Goal: Task Accomplishment & Management: Use online tool/utility

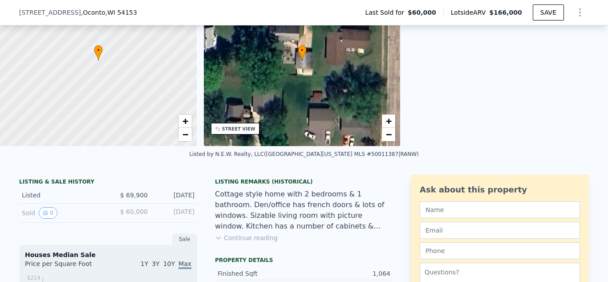
scroll to position [85, 0]
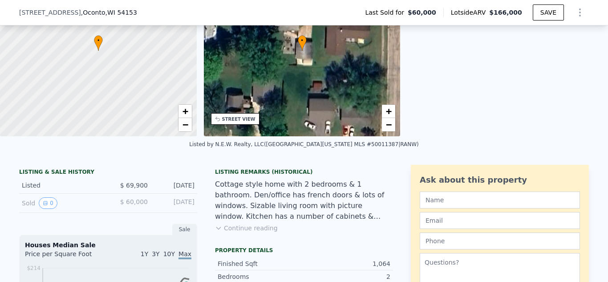
click at [249, 227] on button "Continue reading" at bounding box center [246, 227] width 63 height 9
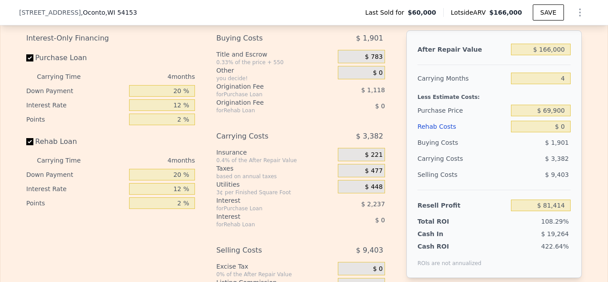
scroll to position [1289, 0]
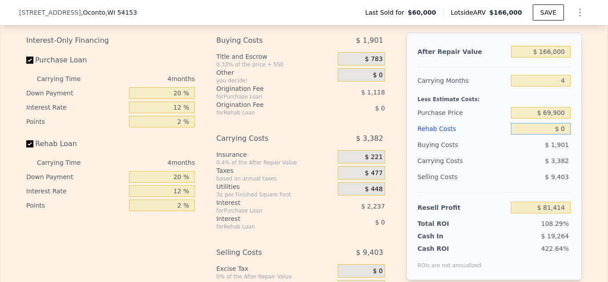
click at [568, 129] on input "$ 0" at bounding box center [541, 129] width 60 height 12
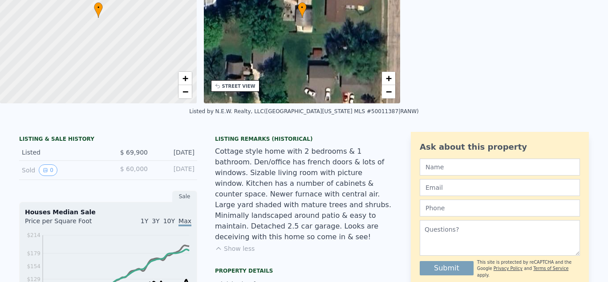
scroll to position [0, 0]
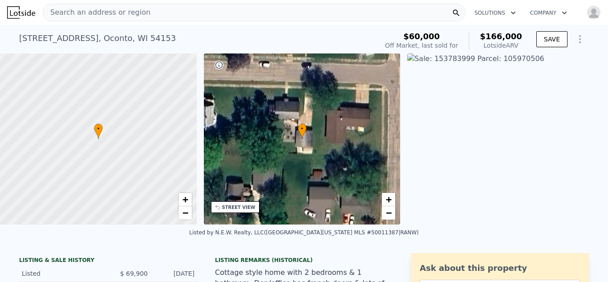
click at [159, 15] on div "Search an address or region" at bounding box center [254, 13] width 423 height 18
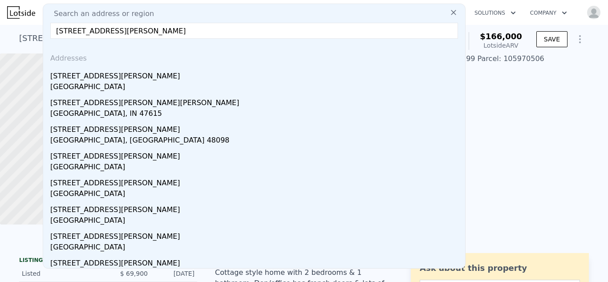
drag, startPoint x: 131, startPoint y: 33, endPoint x: 92, endPoint y: 30, distance: 39.7
click at [92, 30] on input "[STREET_ADDRESS][PERSON_NAME]" at bounding box center [254, 31] width 408 height 16
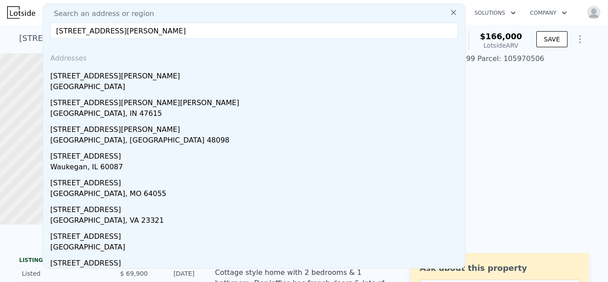
click at [118, 32] on input "[STREET_ADDRESS][PERSON_NAME]" at bounding box center [254, 31] width 408 height 16
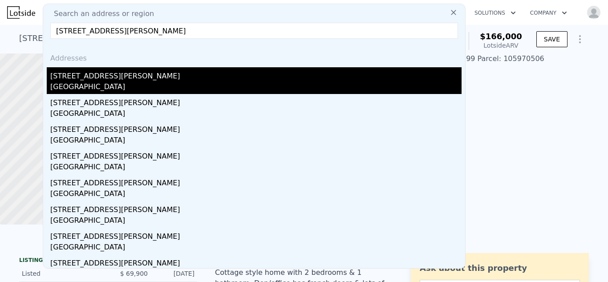
type input "[STREET_ADDRESS][PERSON_NAME]"
click at [95, 78] on div "[STREET_ADDRESS][PERSON_NAME]" at bounding box center [255, 74] width 411 height 14
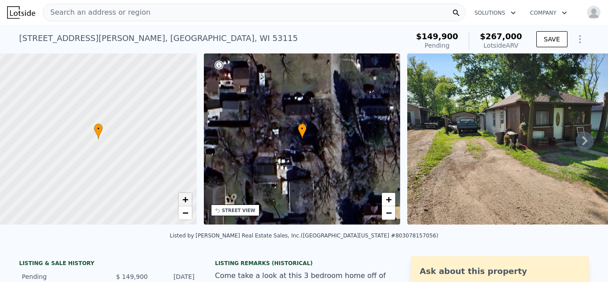
click at [182, 196] on span "+" at bounding box center [185, 199] width 6 height 11
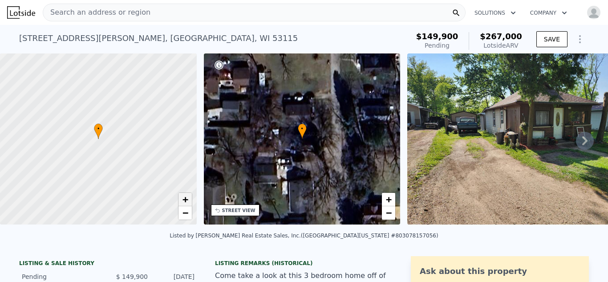
click at [182, 196] on span "+" at bounding box center [185, 199] width 6 height 11
click at [185, 213] on span "−" at bounding box center [185, 212] width 6 height 11
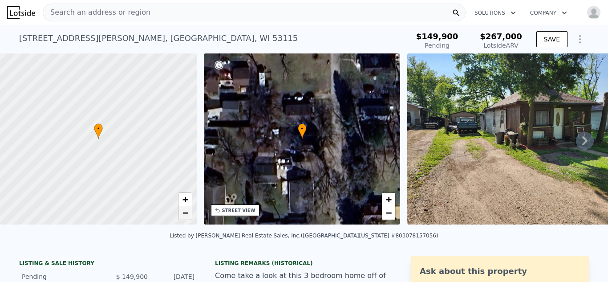
click at [185, 213] on span "−" at bounding box center [185, 212] width 6 height 11
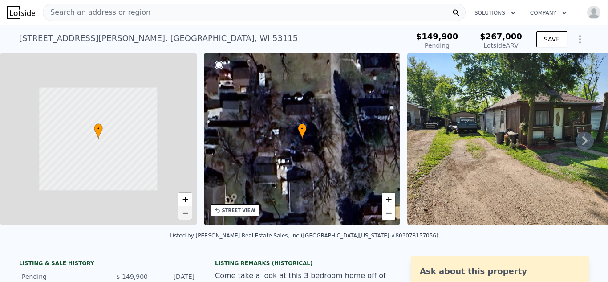
click at [185, 213] on span "−" at bounding box center [185, 212] width 6 height 11
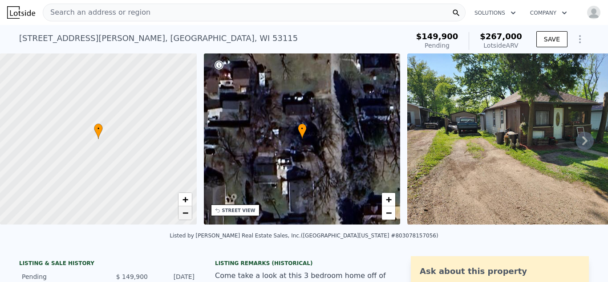
click at [185, 213] on span "−" at bounding box center [185, 212] width 6 height 11
click at [186, 199] on span "+" at bounding box center [185, 199] width 6 height 11
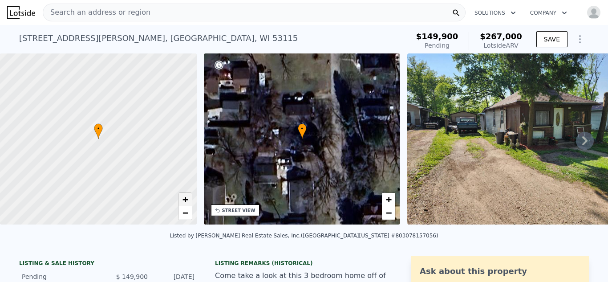
click at [186, 199] on span "+" at bounding box center [185, 199] width 6 height 11
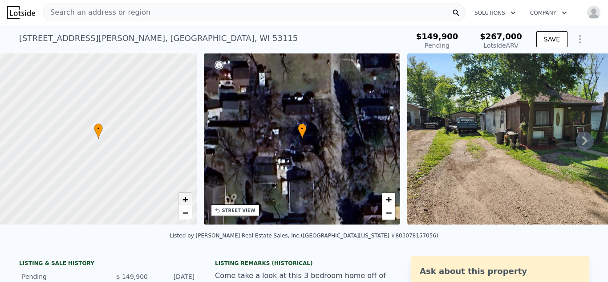
click at [186, 199] on span "+" at bounding box center [185, 199] width 6 height 11
click at [583, 139] on icon at bounding box center [585, 141] width 18 height 18
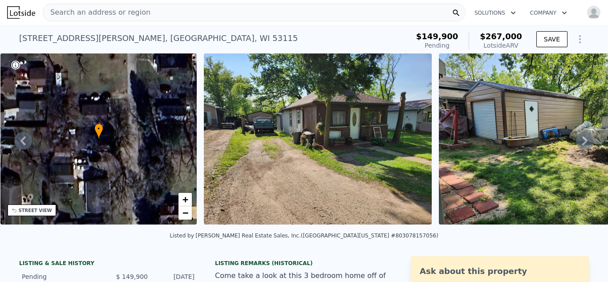
click at [583, 139] on icon at bounding box center [585, 141] width 18 height 18
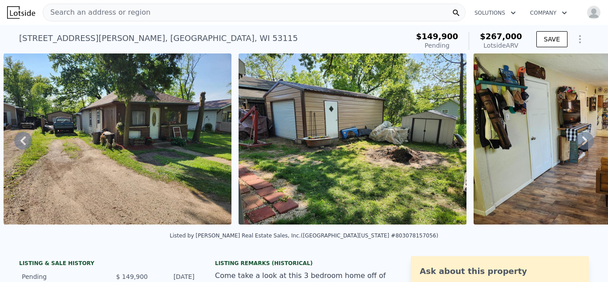
click at [583, 139] on icon at bounding box center [585, 141] width 18 height 18
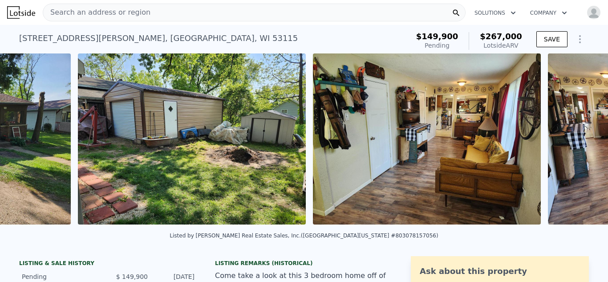
scroll to position [0, 642]
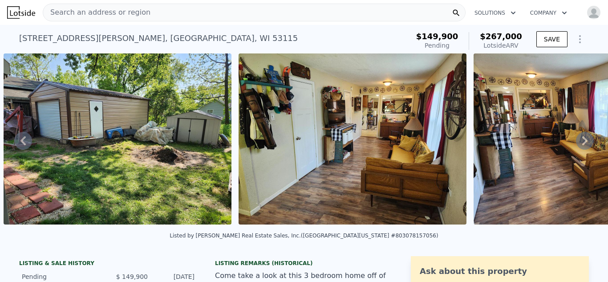
click at [583, 139] on icon at bounding box center [585, 141] width 18 height 18
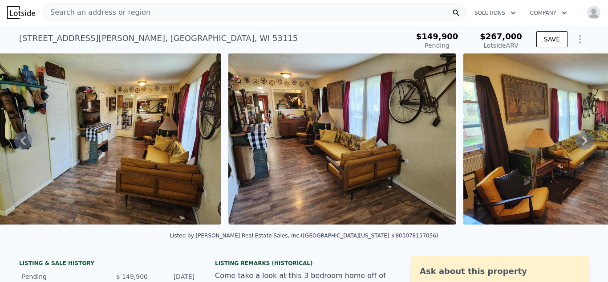
click at [583, 139] on icon at bounding box center [585, 141] width 18 height 18
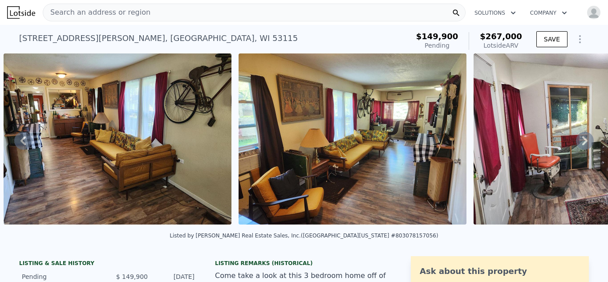
click at [583, 139] on icon at bounding box center [585, 141] width 18 height 18
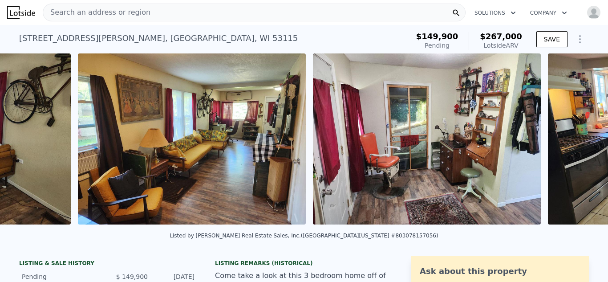
scroll to position [0, 1347]
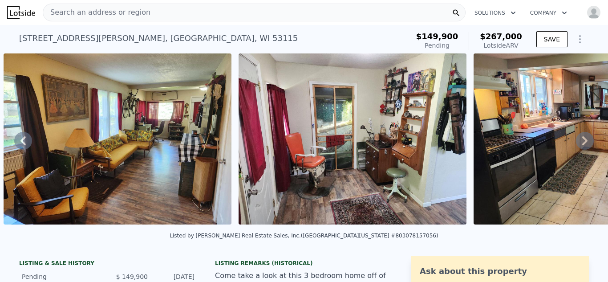
click at [583, 139] on icon at bounding box center [585, 141] width 18 height 18
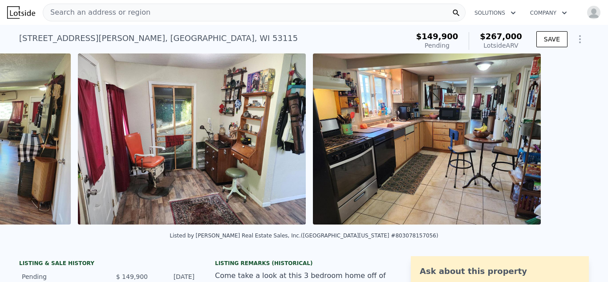
scroll to position [0, 1582]
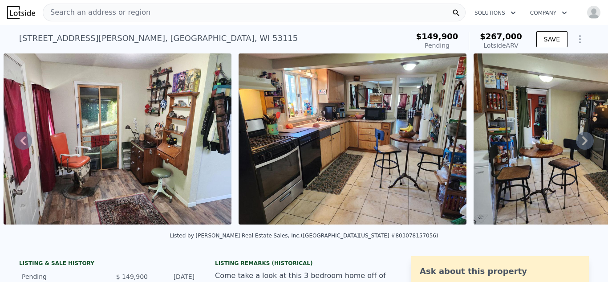
click at [583, 139] on icon at bounding box center [585, 141] width 18 height 18
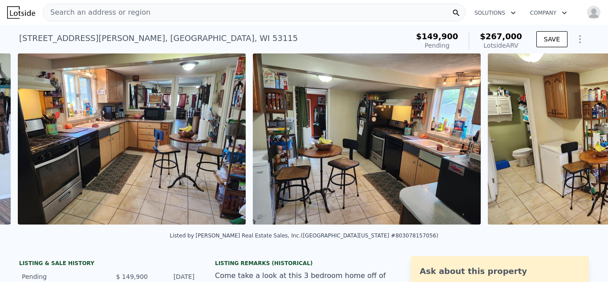
scroll to position [0, 1817]
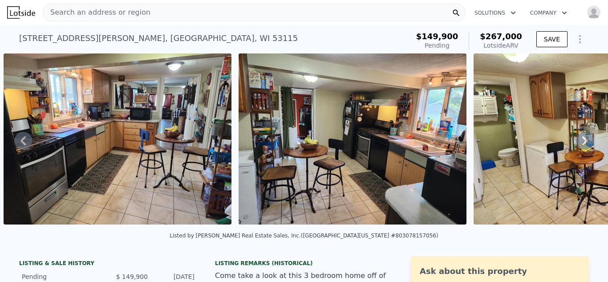
click at [583, 139] on icon at bounding box center [585, 141] width 18 height 18
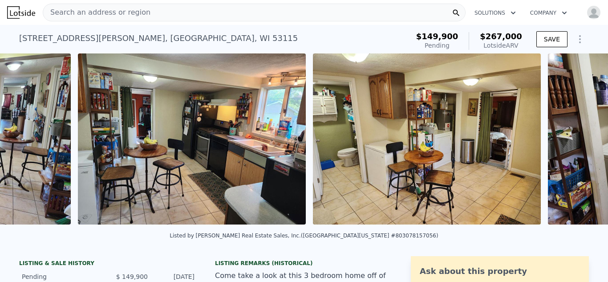
scroll to position [0, 2053]
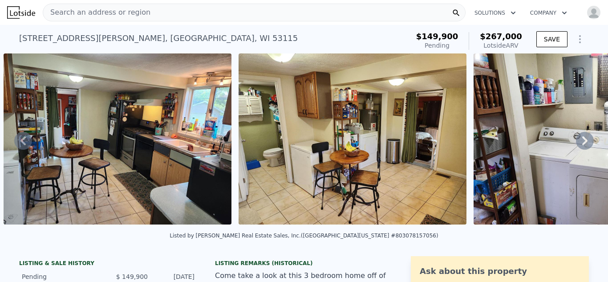
click at [583, 139] on icon at bounding box center [585, 141] width 18 height 18
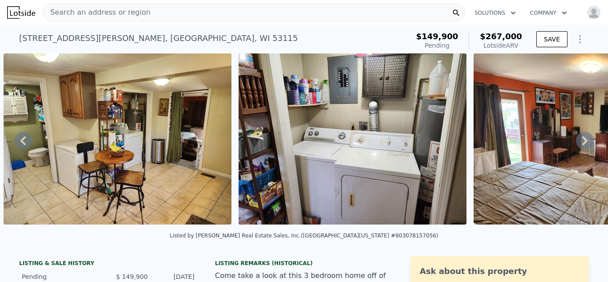
click at [583, 139] on icon at bounding box center [585, 141] width 18 height 18
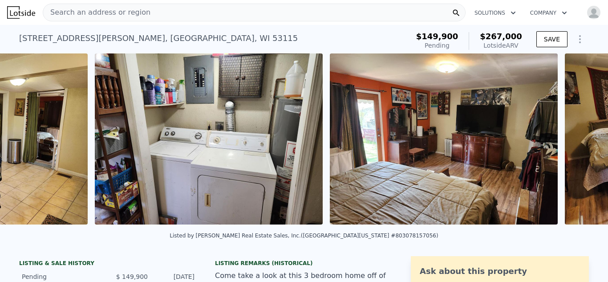
scroll to position [0, 2523]
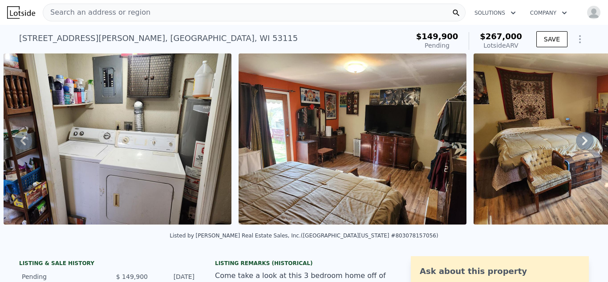
click at [583, 139] on icon at bounding box center [585, 141] width 18 height 18
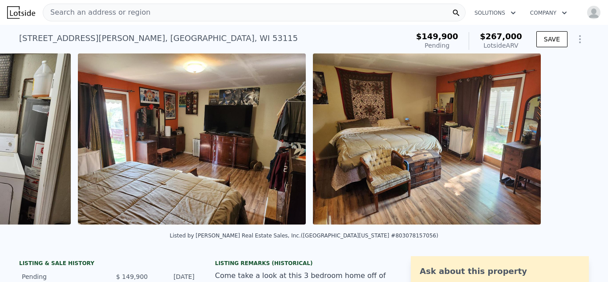
scroll to position [0, 2758]
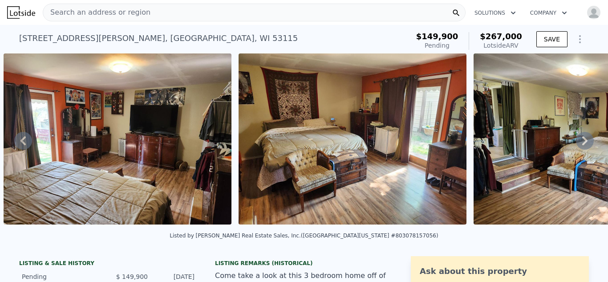
click at [583, 139] on icon at bounding box center [585, 141] width 18 height 18
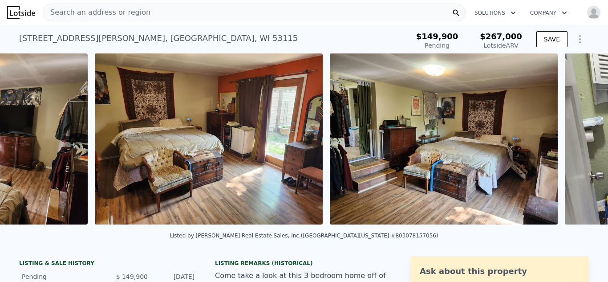
scroll to position [0, 2993]
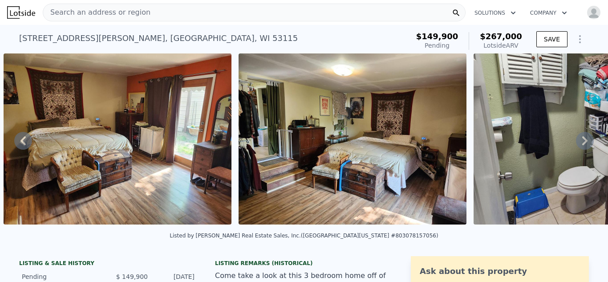
click at [583, 139] on icon at bounding box center [585, 141] width 18 height 18
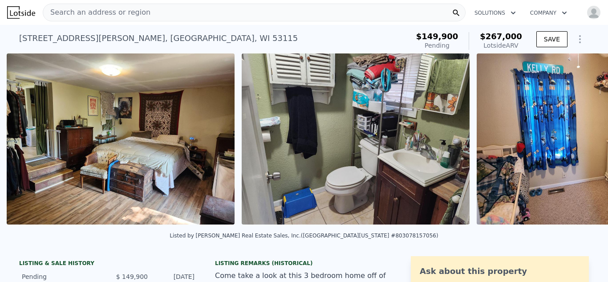
scroll to position [0, 3228]
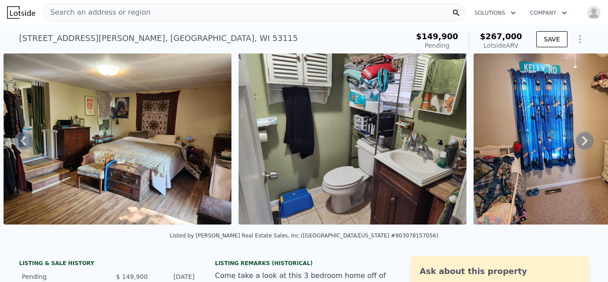
click at [583, 139] on icon at bounding box center [585, 141] width 18 height 18
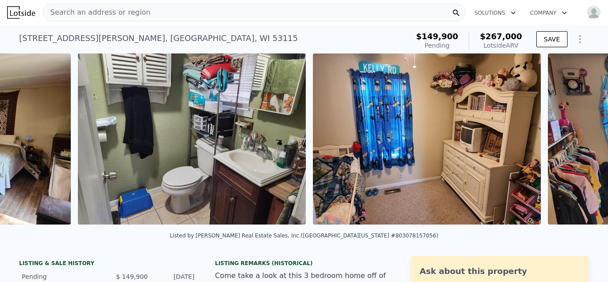
scroll to position [0, 3463]
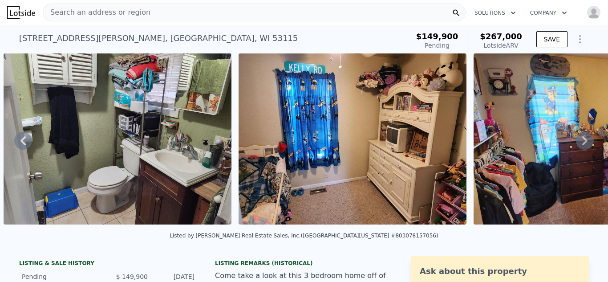
click at [583, 139] on icon at bounding box center [585, 141] width 18 height 18
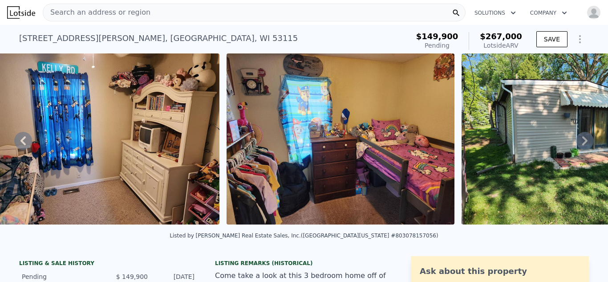
click at [583, 139] on icon at bounding box center [585, 141] width 18 height 18
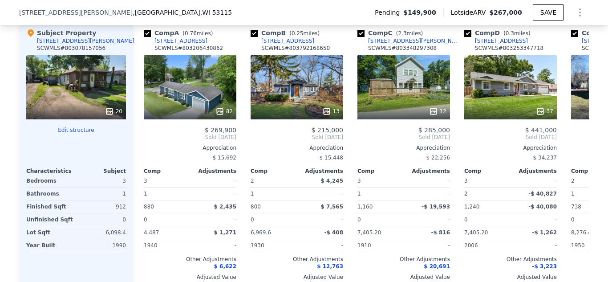
scroll to position [965, 0]
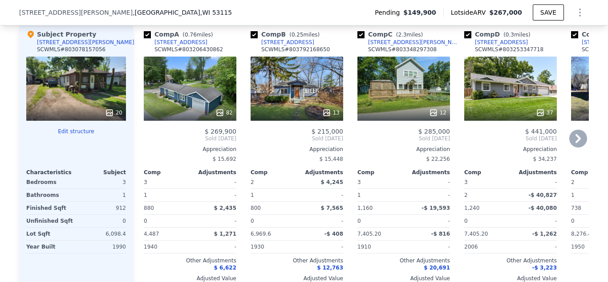
click at [576, 138] on icon at bounding box center [578, 139] width 18 height 18
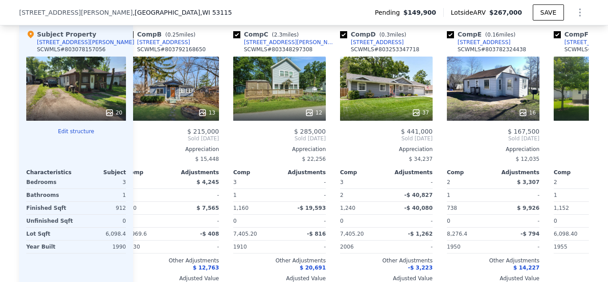
scroll to position [0, 214]
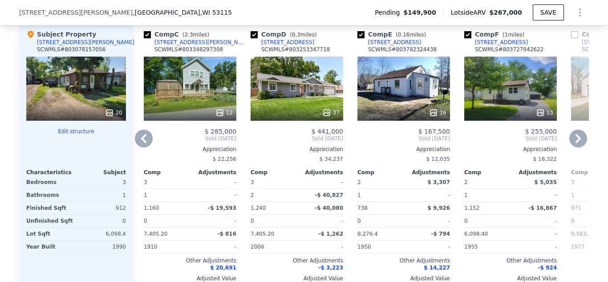
click at [576, 138] on icon at bounding box center [578, 139] width 18 height 18
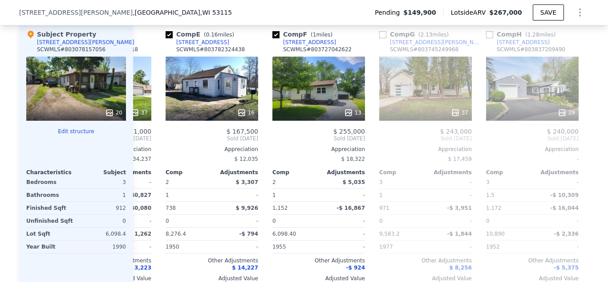
scroll to position [0, 427]
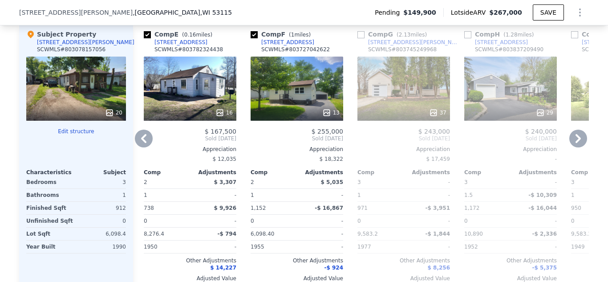
click at [576, 138] on icon at bounding box center [578, 139] width 18 height 18
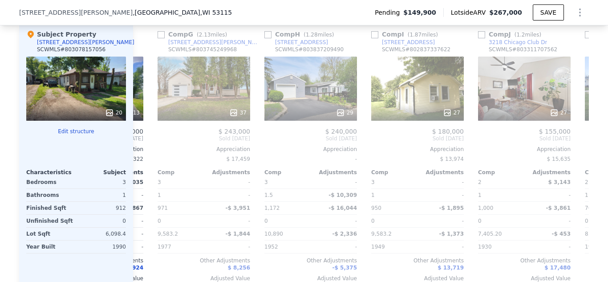
scroll to position [0, 641]
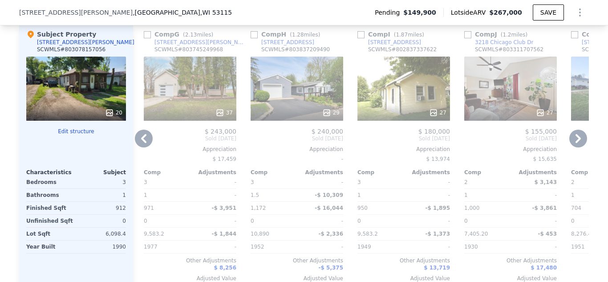
click at [576, 138] on icon at bounding box center [578, 139] width 18 height 18
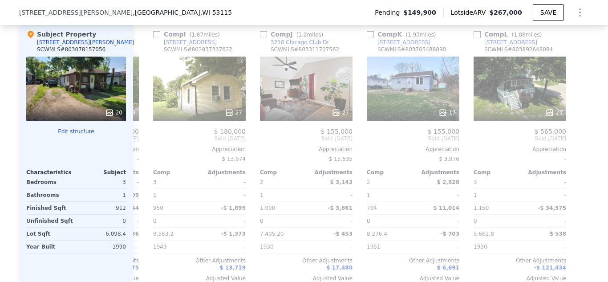
scroll to position [0, 848]
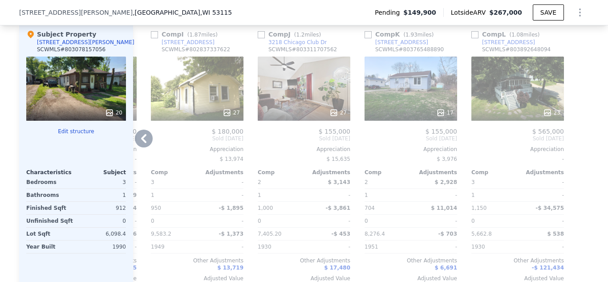
click at [139, 137] on icon at bounding box center [144, 139] width 18 height 18
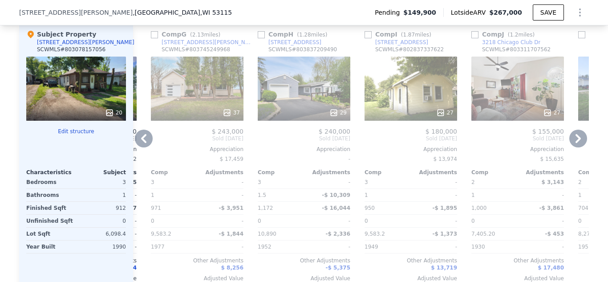
click at [139, 137] on icon at bounding box center [144, 139] width 18 height 18
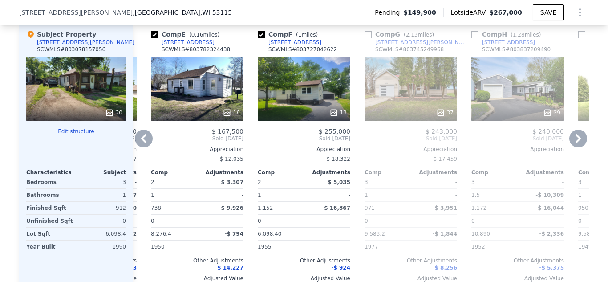
click at [139, 137] on icon at bounding box center [144, 139] width 18 height 18
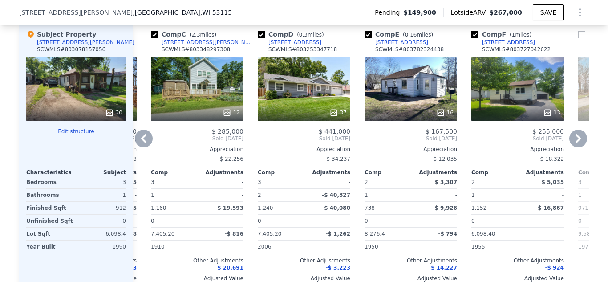
click at [139, 137] on icon at bounding box center [144, 139] width 18 height 18
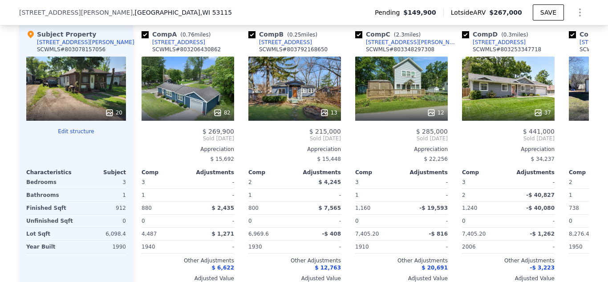
scroll to position [0, 0]
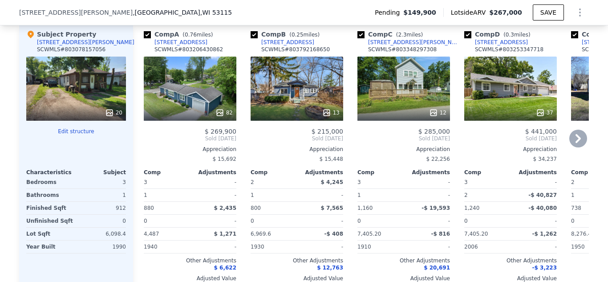
click at [139, 137] on div "Comp A ( 0.76 miles) [STREET_ADDRESS] # 803206430862 82 $ 269,900 Sold [DATE] A…" at bounding box center [186, 159] width 107 height 273
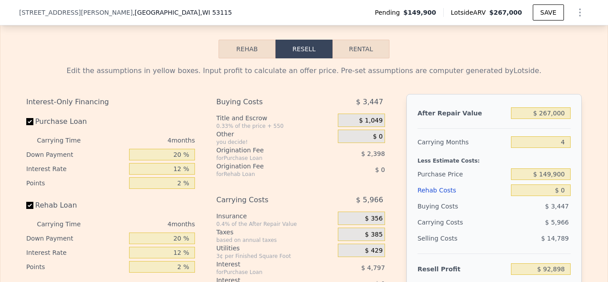
scroll to position [1329, 0]
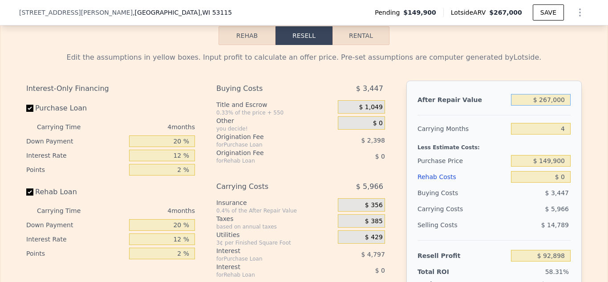
click at [552, 98] on input "$ 267,000" at bounding box center [541, 100] width 60 height 12
type input "$ 2,000"
type input "-$ 157,617"
type input "$ 215,000"
type input "$ 43,740"
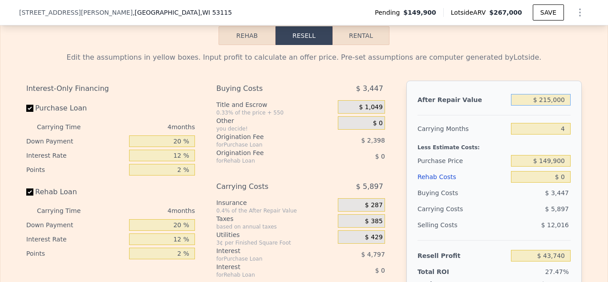
type input "$ 215,000"
click at [547, 160] on input "$ 149,900" at bounding box center [541, 161] width 60 height 12
type input "$ 100,000"
click at [563, 174] on input "$ 0" at bounding box center [541, 177] width 60 height 12
type input "$ 96,200"
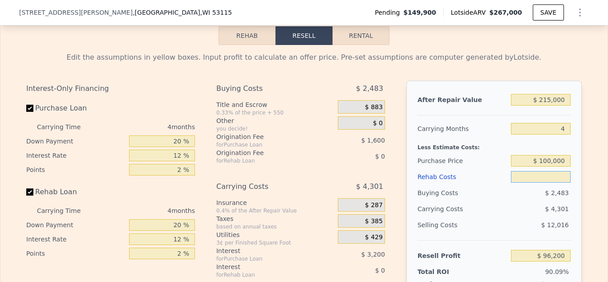
type input "$ 6"
type input "$ 96,194"
type input "$ 60"
type input "$ 96,139"
type input "$ 60,000"
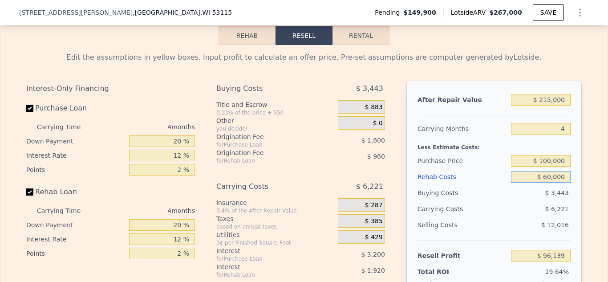
type input "$ 33,320"
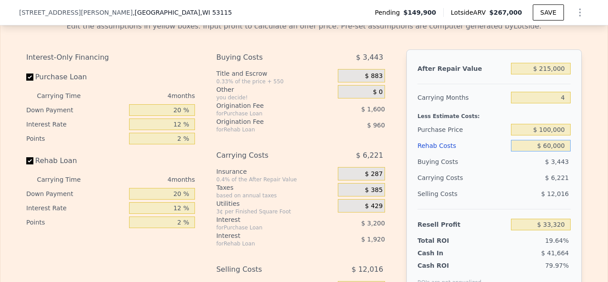
scroll to position [1363, 0]
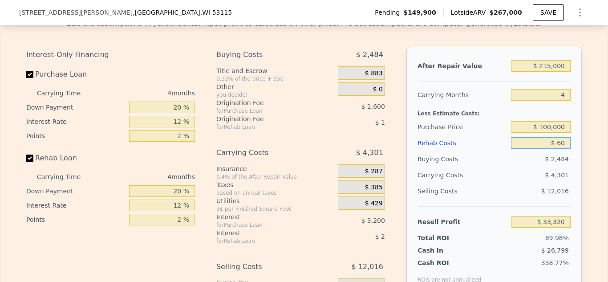
type input "$ 6"
type input "$ 96,194"
type input "$ 50,000"
type input "$ 43,800"
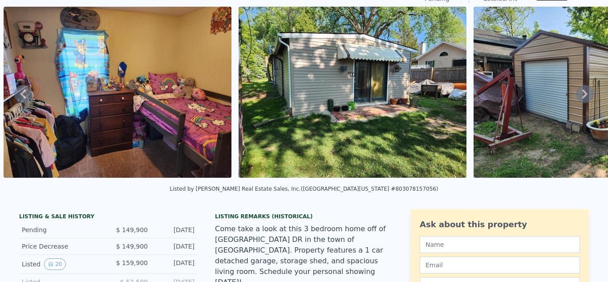
scroll to position [0, 0]
